Goal: Task Accomplishment & Management: Manage account settings

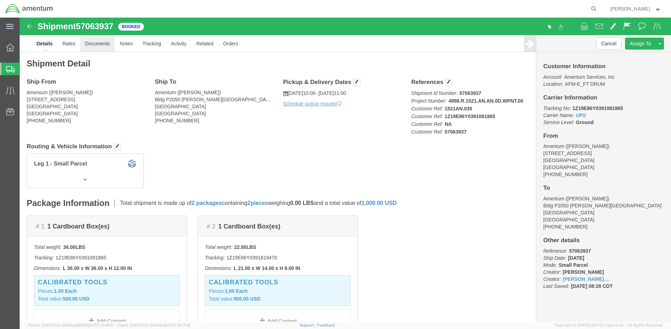
click link "Documents"
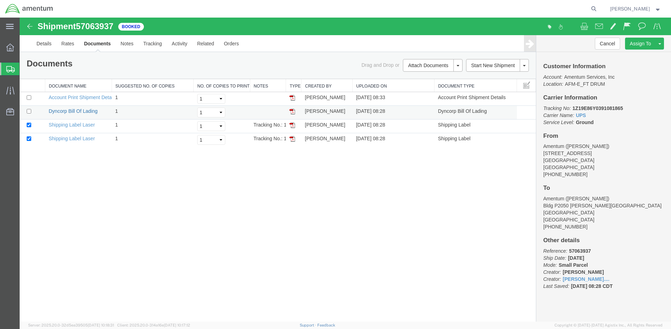
click at [92, 112] on link "Dyncorp Bill Of Lading" at bounding box center [73, 111] width 49 height 6
click at [103, 98] on link "Account Print Shipment Details" at bounding box center [83, 97] width 68 height 6
click at [42, 46] on link "Details" at bounding box center [44, 43] width 25 height 17
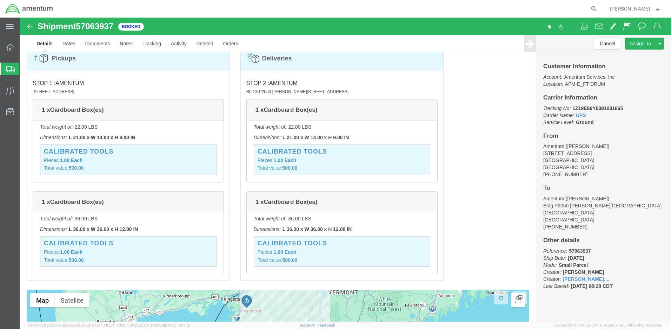
scroll to position [260, 0]
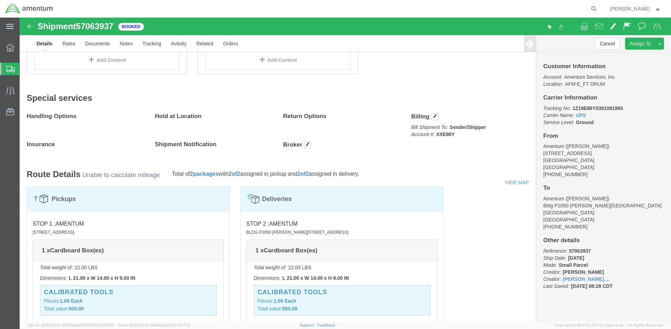
click button "button"
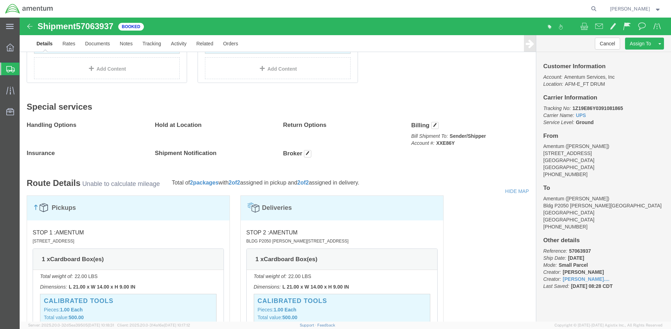
click button "button"
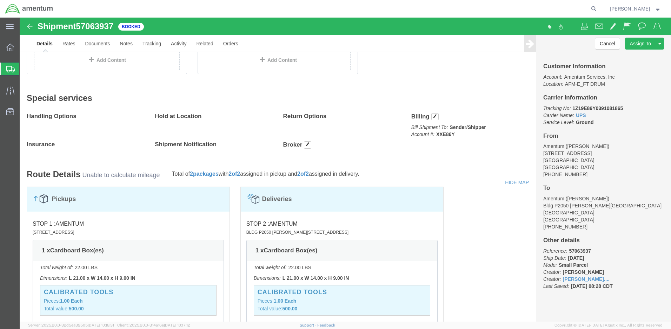
scroll to position [0, 0]
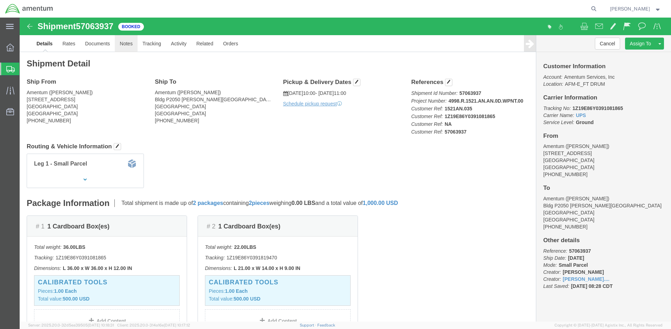
click link "Notes"
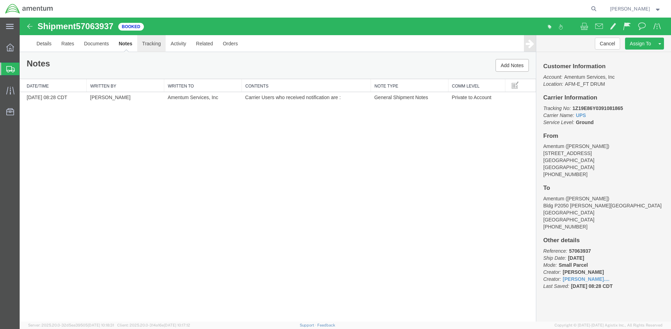
click at [153, 42] on link "Tracking" at bounding box center [151, 43] width 28 height 17
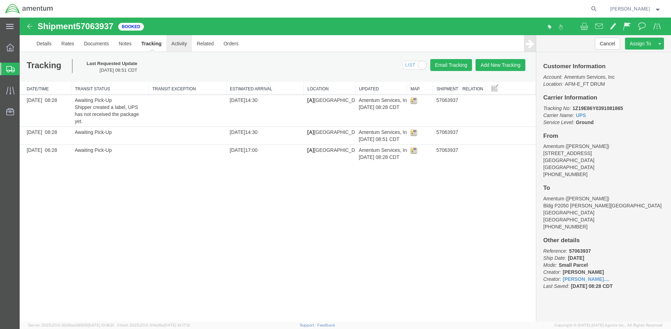
click at [186, 44] on link "Activity" at bounding box center [178, 43] width 25 height 17
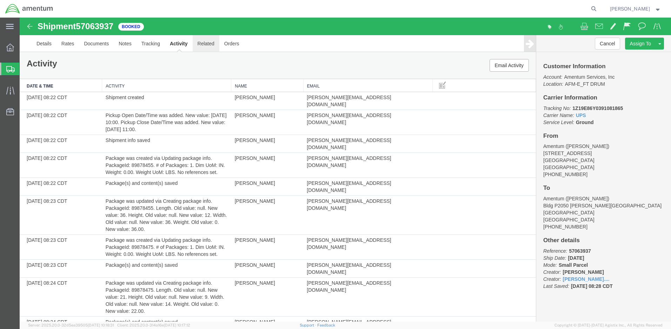
click at [205, 42] on link "Related" at bounding box center [206, 43] width 27 height 17
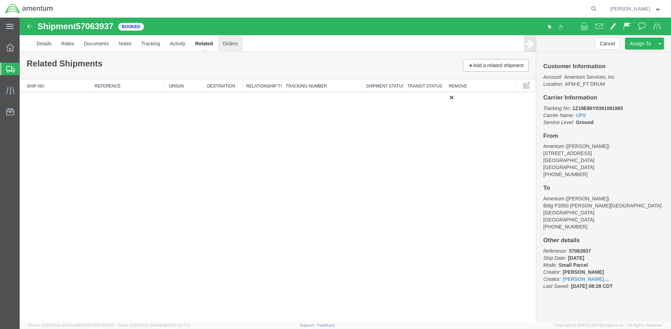
click at [229, 46] on link "Orders" at bounding box center [230, 43] width 25 height 17
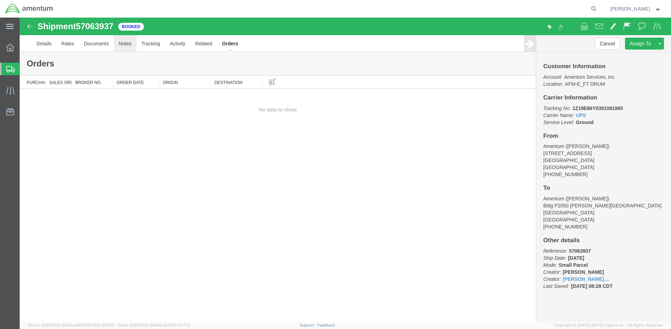
click at [128, 44] on link "Notes" at bounding box center [125, 43] width 23 height 17
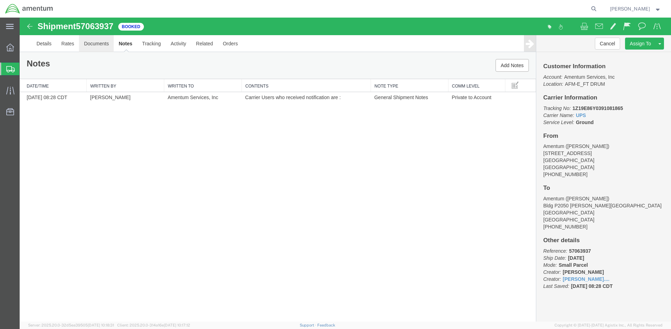
click at [103, 42] on link "Documents" at bounding box center [96, 43] width 35 height 17
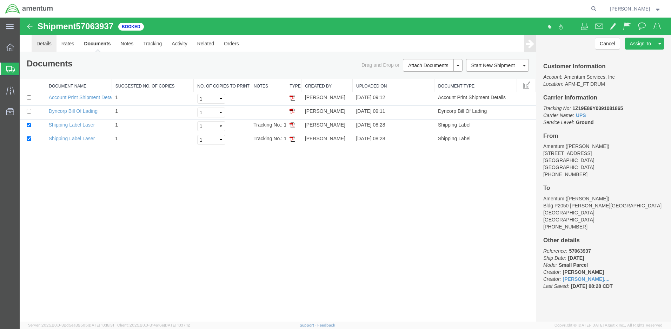
click at [52, 45] on link "Details" at bounding box center [44, 43] width 25 height 17
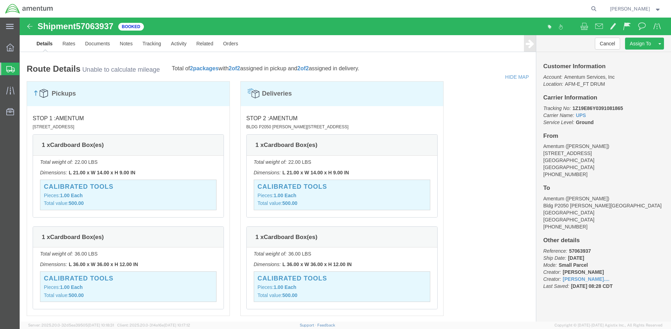
scroll to position [295, 0]
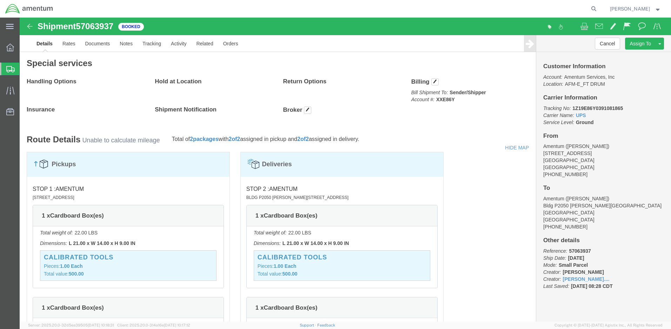
click link "Schedule pickup request"
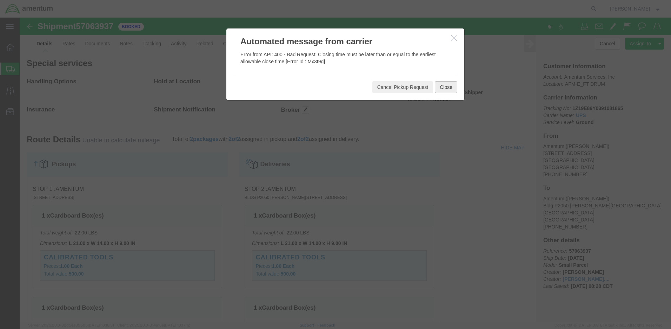
click button "Close"
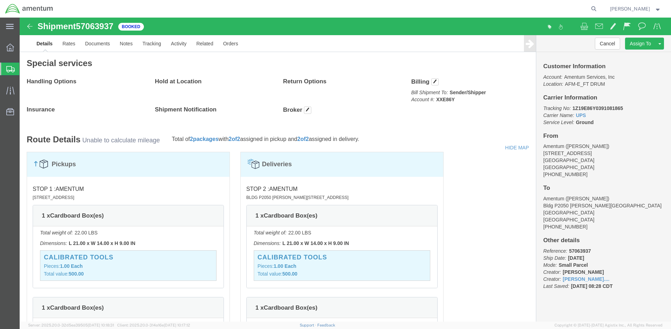
click span "button"
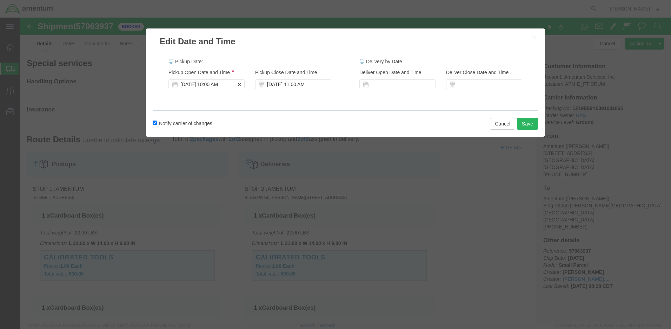
scroll to position [0, 0]
click div "[DATE] 10:00 AM"
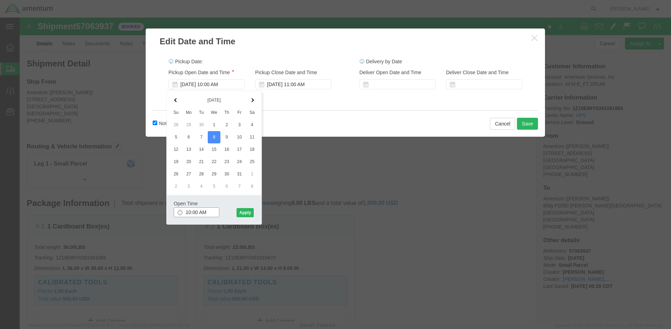
click input "10:00 AM"
type input "11:00 AM"
click button "Apply"
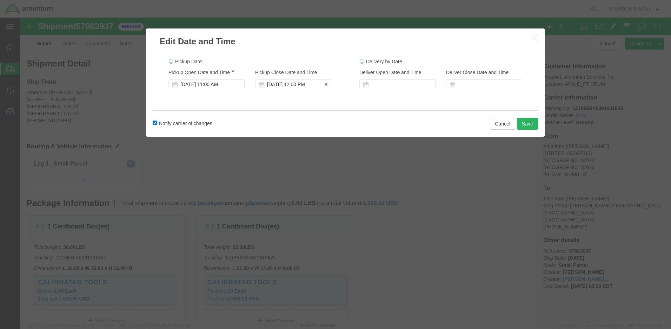
click div "[DATE] 12:00 PM"
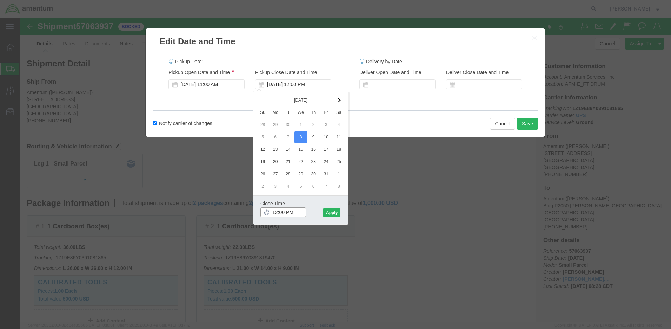
type input "3:00 PM"
click button "Apply"
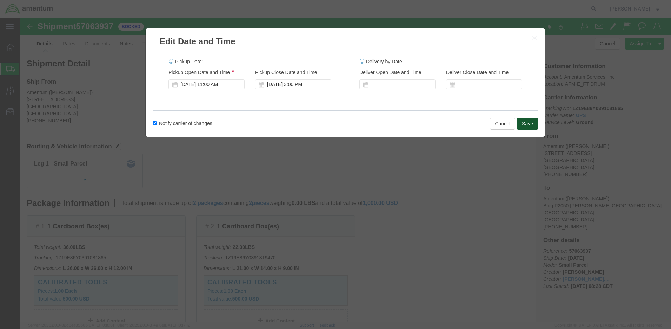
click button "Save"
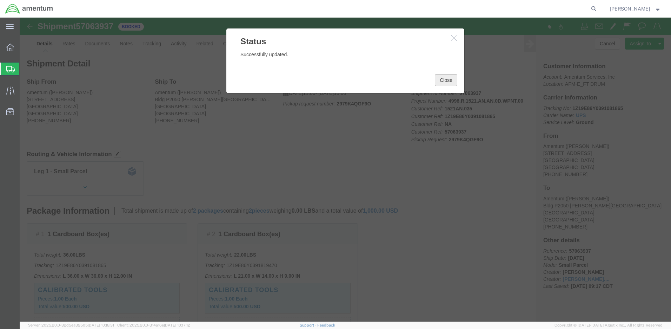
click button "Close"
